Goal: Information Seeking & Learning: Learn about a topic

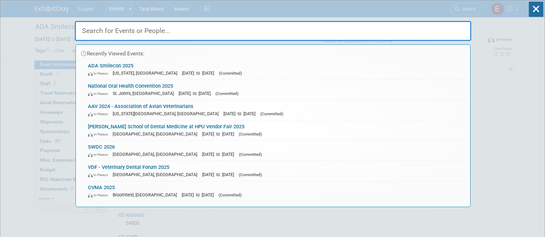
select select "No"
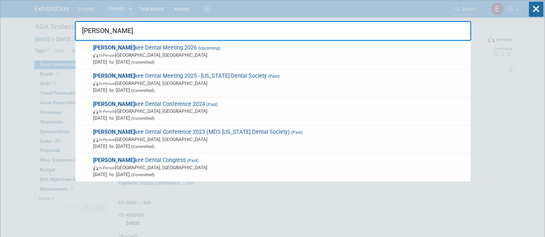
type input "yankee"
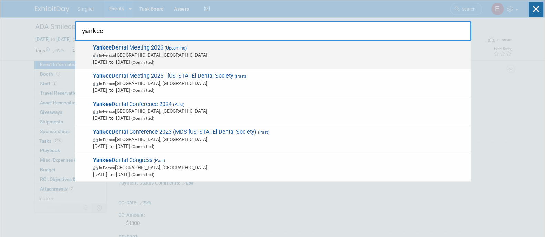
click at [321, 49] on span "Yankee Dental Meeting 2026 (Upcoming) In-Person [GEOGRAPHIC_DATA], [GEOGRAPHIC_…" at bounding box center [279, 54] width 376 height 21
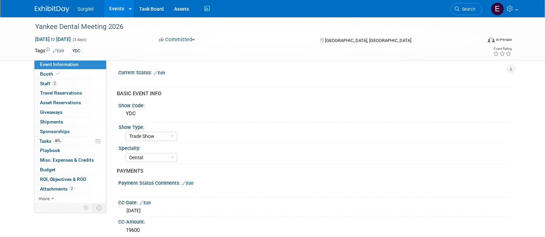
select select "Trade Show"
select select "Dental"
select select "SkyMiles - 93008"
select select "No"
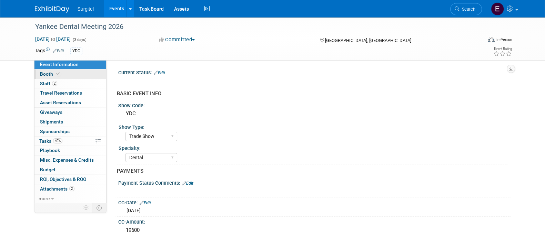
click at [87, 74] on link "Booth" at bounding box center [70, 74] width 72 height 9
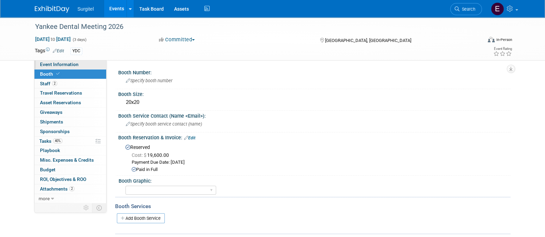
click at [64, 62] on span "Event Information" at bounding box center [59, 65] width 39 height 6
select select "Trade Show"
select select "Dental"
select select "SkyMiles - 93008"
select select "No"
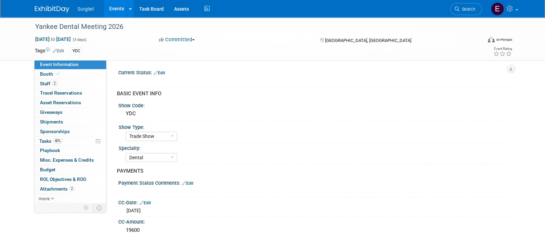
click at [111, 90] on div "Current Status: Edit X" at bounding box center [308, 131] width 404 height 143
